Goal: Navigation & Orientation: Find specific page/section

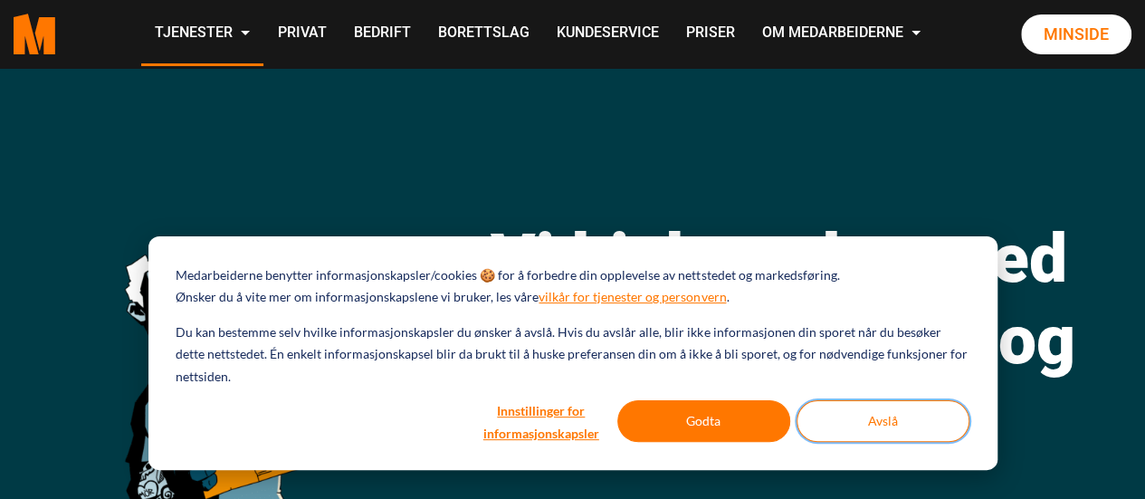
click at [882, 428] on button "Avslå" at bounding box center [883, 421] width 173 height 42
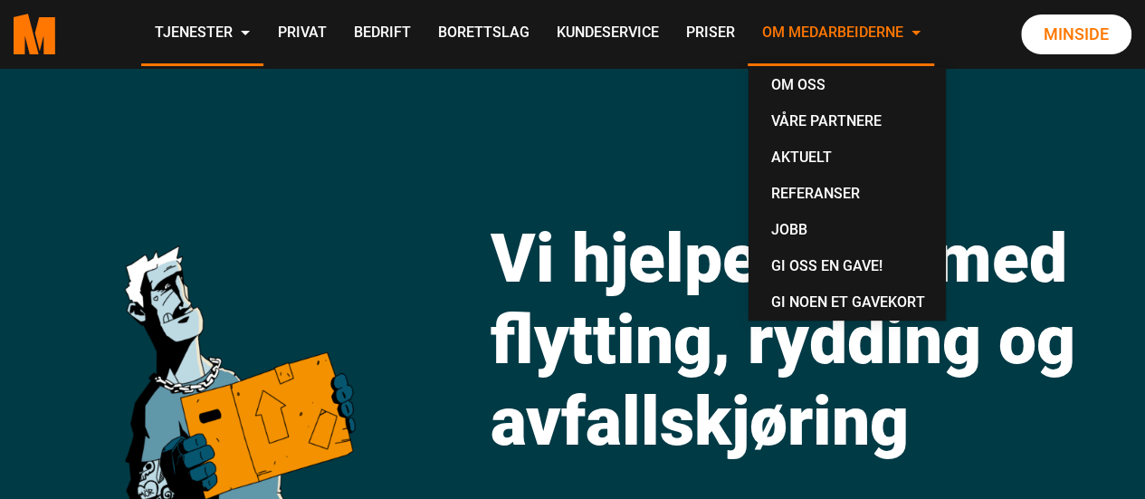
click at [852, 32] on link "Om Medarbeiderne" at bounding box center [841, 34] width 186 height 64
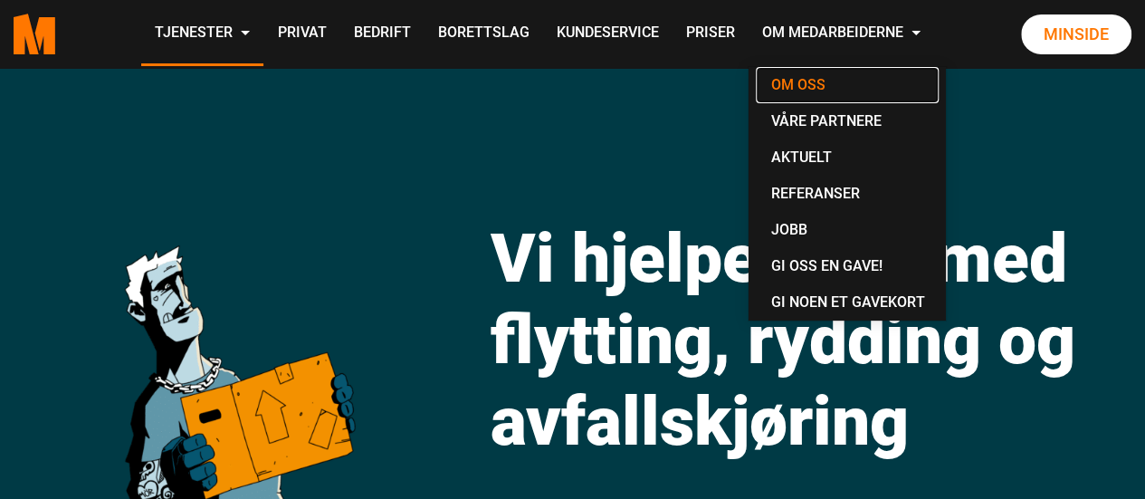
click at [836, 83] on link "Om oss" at bounding box center [847, 85] width 183 height 36
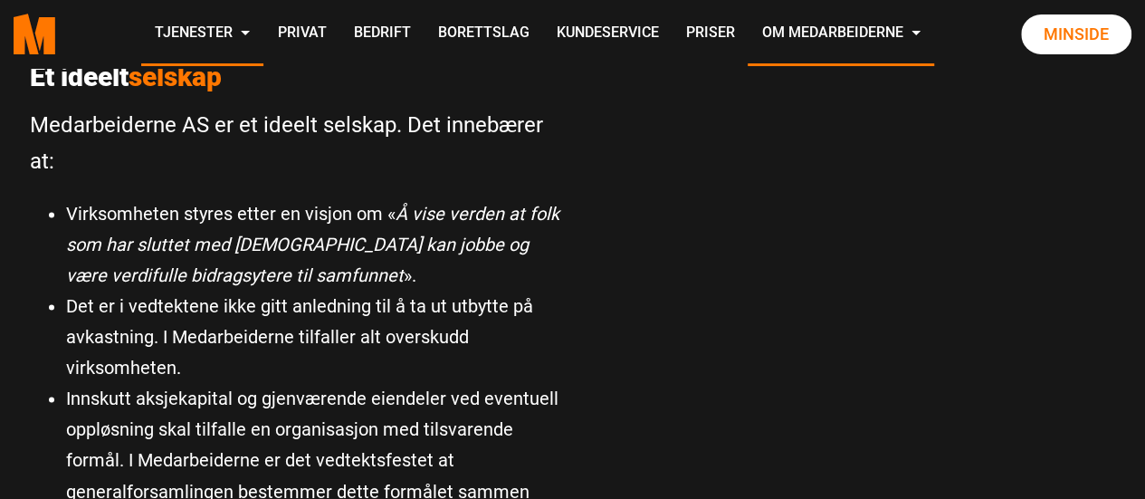
scroll to position [1236, 0]
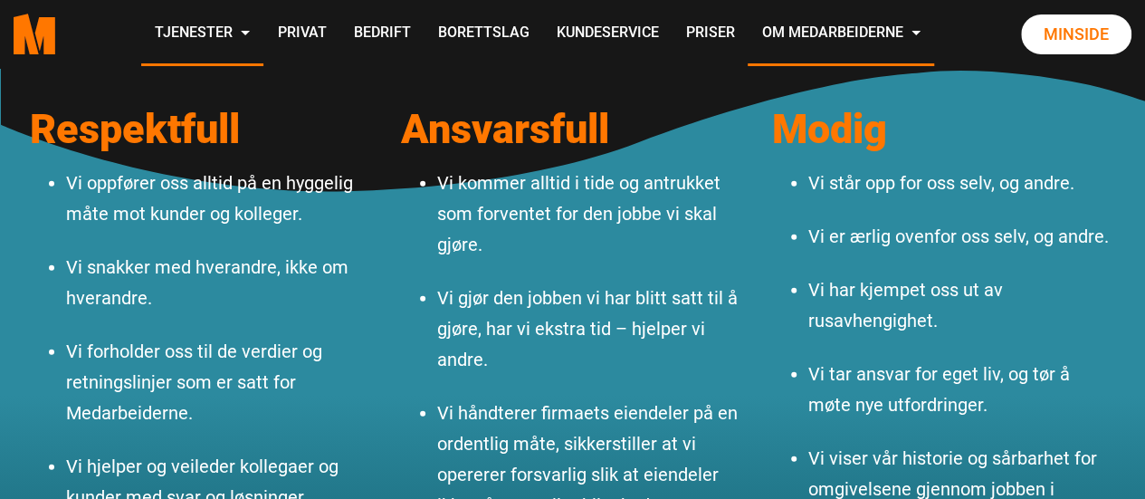
scroll to position [1976, 0]
